Goal: Task Accomplishment & Management: Use online tool/utility

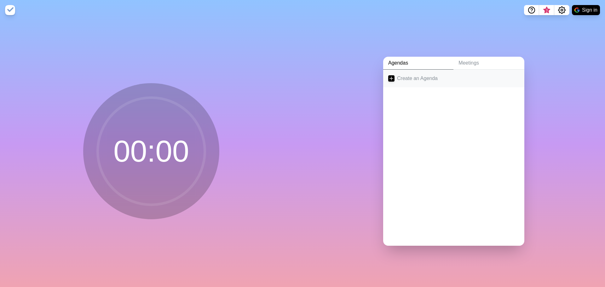
click at [428, 75] on link "Create an Agenda" at bounding box center [453, 79] width 141 height 18
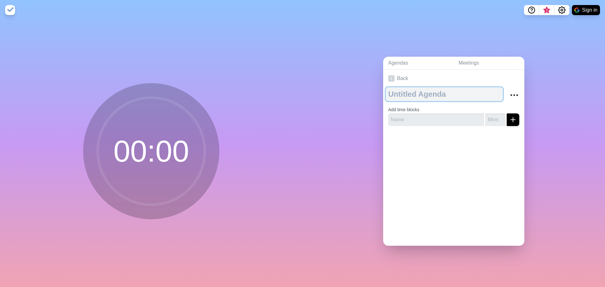
click at [425, 93] on textarea at bounding box center [444, 94] width 117 height 14
type textarea "Express meeting"
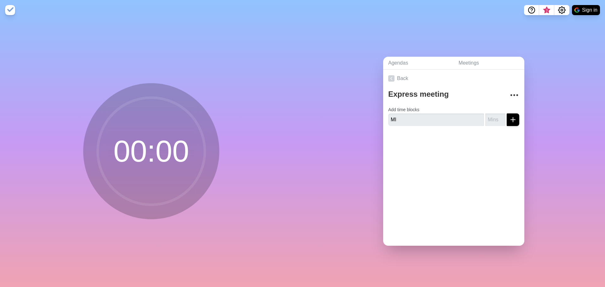
type input "M"
type input "Game Time"
click at [494, 117] on input "-1" at bounding box center [495, 119] width 20 height 13
click at [485, 119] on input "-1" at bounding box center [495, 119] width 20 height 13
drag, startPoint x: 487, startPoint y: 117, endPoint x: 465, endPoint y: 118, distance: 21.8
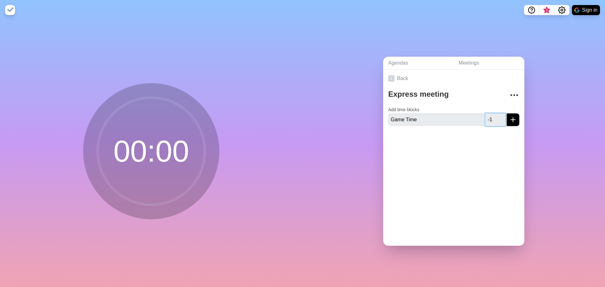
click at [465, 118] on div "Game Time -1" at bounding box center [453, 119] width 131 height 13
type input "10"
click at [511, 120] on line "submit" at bounding box center [513, 120] width 4 height 0
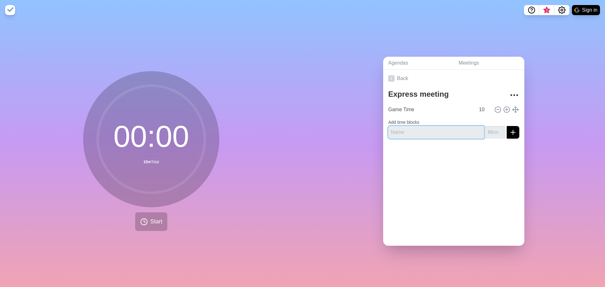
click at [425, 128] on input "text" at bounding box center [436, 132] width 96 height 13
type input "Roadshow Updates"
click at [487, 129] on input "number" at bounding box center [495, 132] width 20 height 13
type input "3"
click at [509, 129] on icon "submit" at bounding box center [513, 133] width 8 height 8
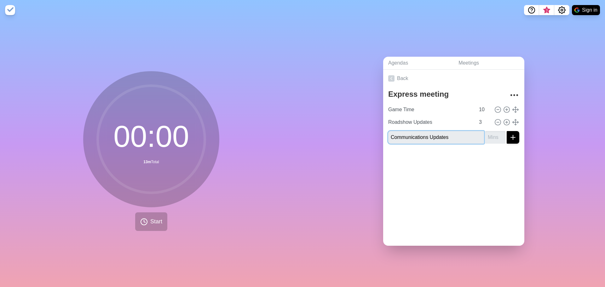
type input "Communications Updates"
click at [497, 133] on input "1" at bounding box center [495, 137] width 20 height 13
drag, startPoint x: 486, startPoint y: 132, endPoint x: 479, endPoint y: 130, distance: 7.6
click at [485, 133] on input "1" at bounding box center [495, 137] width 20 height 13
type input "5"
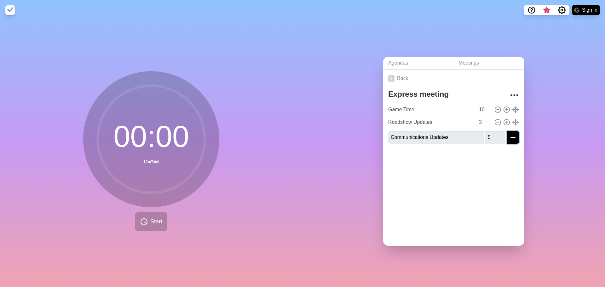
click at [509, 134] on icon "submit" at bounding box center [513, 138] width 8 height 8
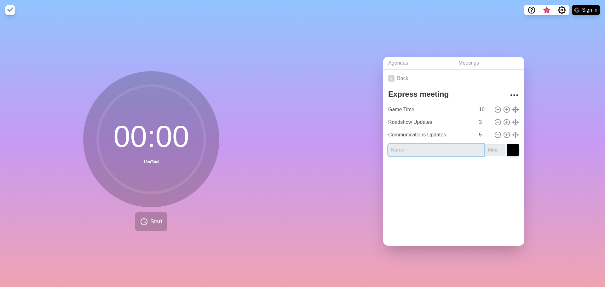
click at [434, 148] on input "text" at bounding box center [436, 150] width 96 height 13
type input "Training Resources"
click at [487, 144] on input "number" at bounding box center [495, 150] width 20 height 13
type input "10"
click at [509, 148] on icon "submit" at bounding box center [513, 150] width 8 height 8
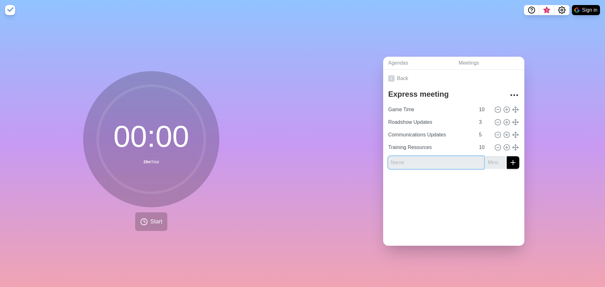
click at [402, 164] on input "text" at bounding box center [436, 162] width 96 height 13
type input "Wrap it up"
click at [488, 161] on input "number" at bounding box center [495, 162] width 20 height 13
type input "2"
click at [509, 159] on icon "submit" at bounding box center [513, 163] width 8 height 8
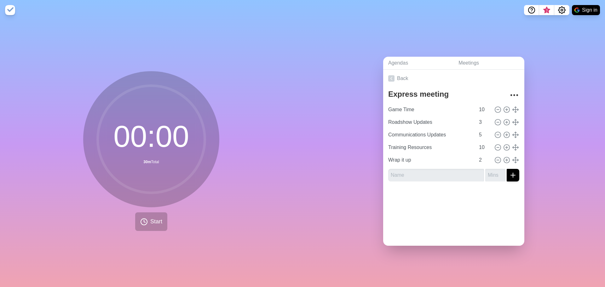
click at [546, 178] on div "Agendas Meetings Back Express meeting Game Time 10 Roadshow Updates 3 Communica…" at bounding box center [453, 153] width 302 height 267
click at [545, 137] on div "Agendas Meetings Back Express meeting Game Time 10 Roadshow Updates 3 Communica…" at bounding box center [453, 153] width 302 height 267
click at [150, 217] on span "Start" at bounding box center [156, 221] width 12 height 9
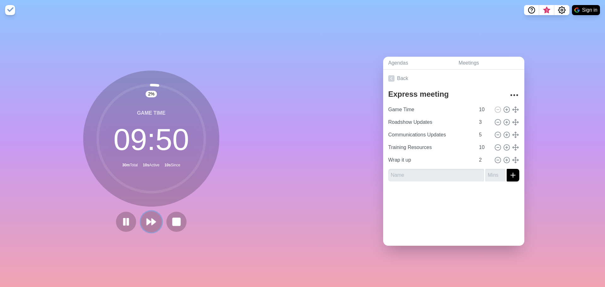
click at [148, 218] on icon at bounding box center [151, 221] width 11 height 11
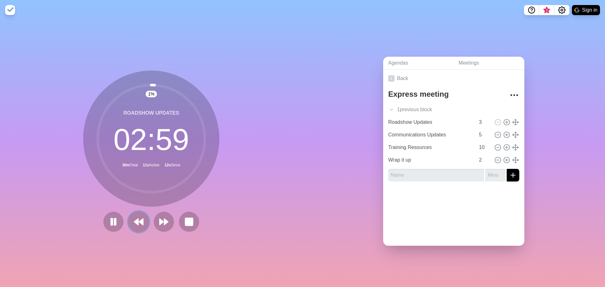
click at [134, 220] on polygon at bounding box center [136, 222] width 4 height 6
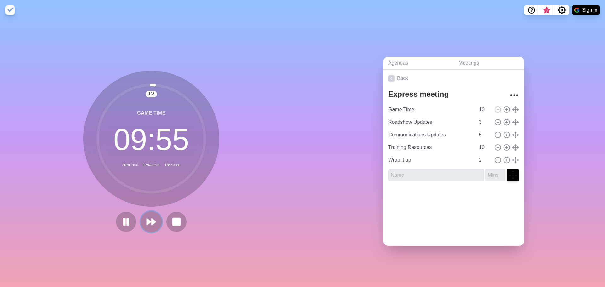
click at [152, 222] on polygon at bounding box center [154, 222] width 4 height 6
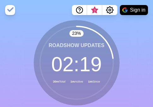
click at [135, 45] on div "23 % Roadshow Updates 02 : 19 30m Total 1m Active 1m Since" at bounding box center [76, 78] width 153 height 116
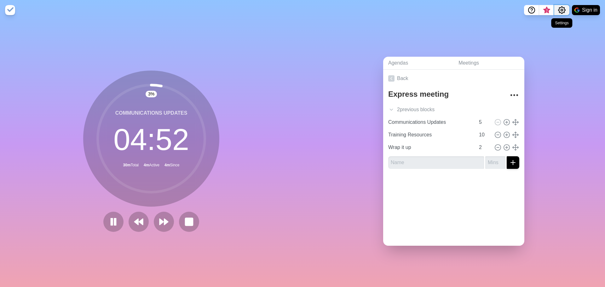
click at [560, 8] on icon "Settings" at bounding box center [561, 10] width 7 height 7
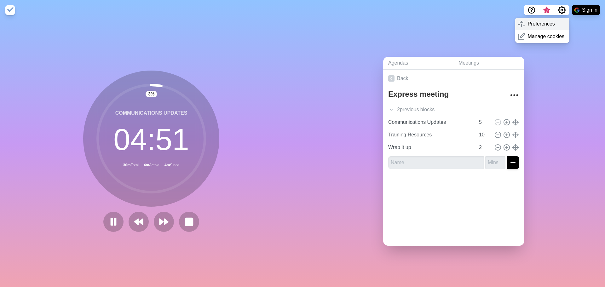
click at [558, 23] on div "Preferences" at bounding box center [542, 24] width 55 height 13
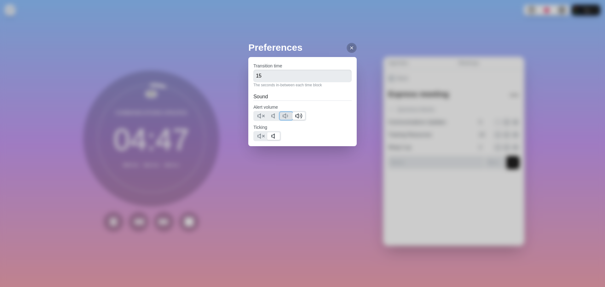
click at [286, 118] on polygon at bounding box center [284, 116] width 3 height 4
click at [263, 138] on icon at bounding box center [261, 136] width 8 height 8
click at [273, 137] on polygon at bounding box center [273, 136] width 3 height 4
click at [349, 49] on icon at bounding box center [351, 47] width 5 height 5
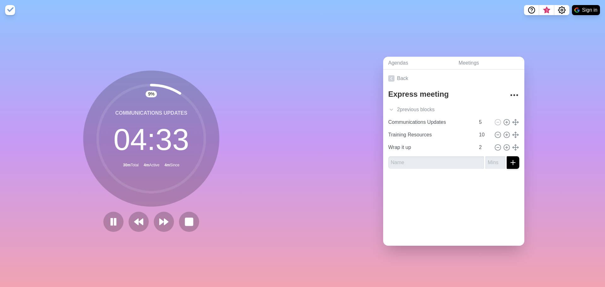
click at [14, 9] on img at bounding box center [10, 10] width 10 height 10
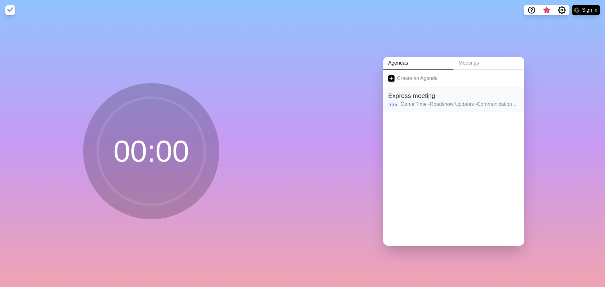
click at [425, 95] on h2 "Express meeting" at bounding box center [453, 95] width 131 height 9
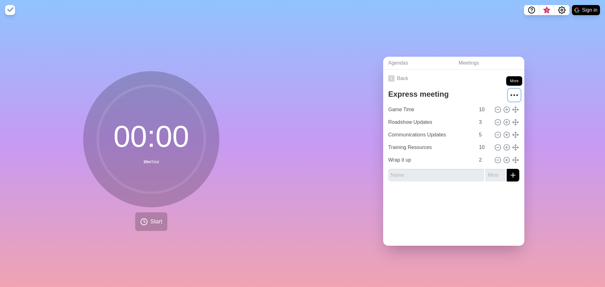
click at [511, 92] on icon "More" at bounding box center [514, 95] width 10 height 10
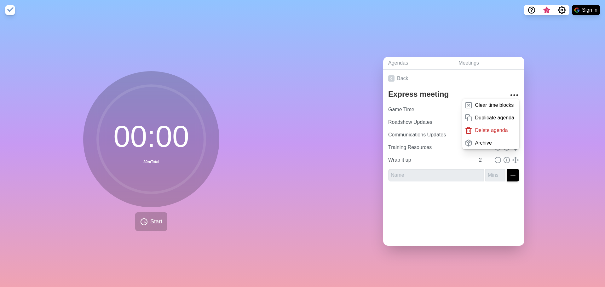
click at [568, 96] on div "Agendas Meetings Back Express meeting Clear time blocks Duplicate agenda Delete…" at bounding box center [453, 153] width 302 height 267
click at [560, 146] on div "Agendas Meetings Back Express meeting Clear time blocks Duplicate agenda Delete…" at bounding box center [453, 153] width 302 height 267
